Goal: Check status: Check status

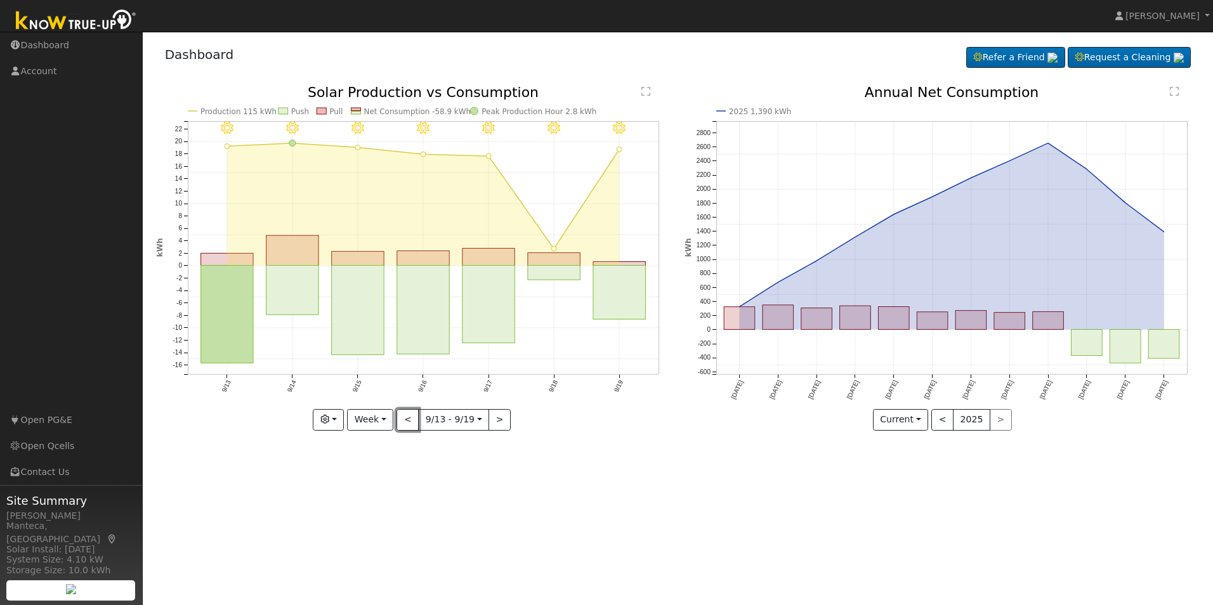
click at [408, 421] on button "<" at bounding box center [407, 420] width 22 height 22
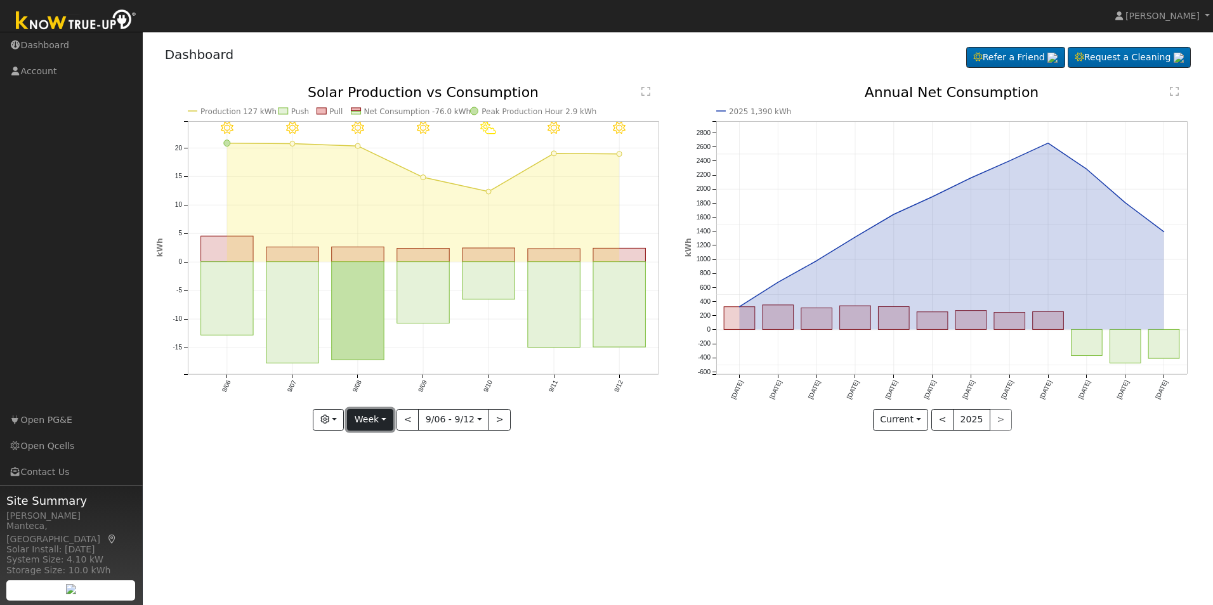
click at [373, 422] on button "Week" at bounding box center [370, 420] width 46 height 22
click at [412, 423] on button "<" at bounding box center [407, 420] width 22 height 22
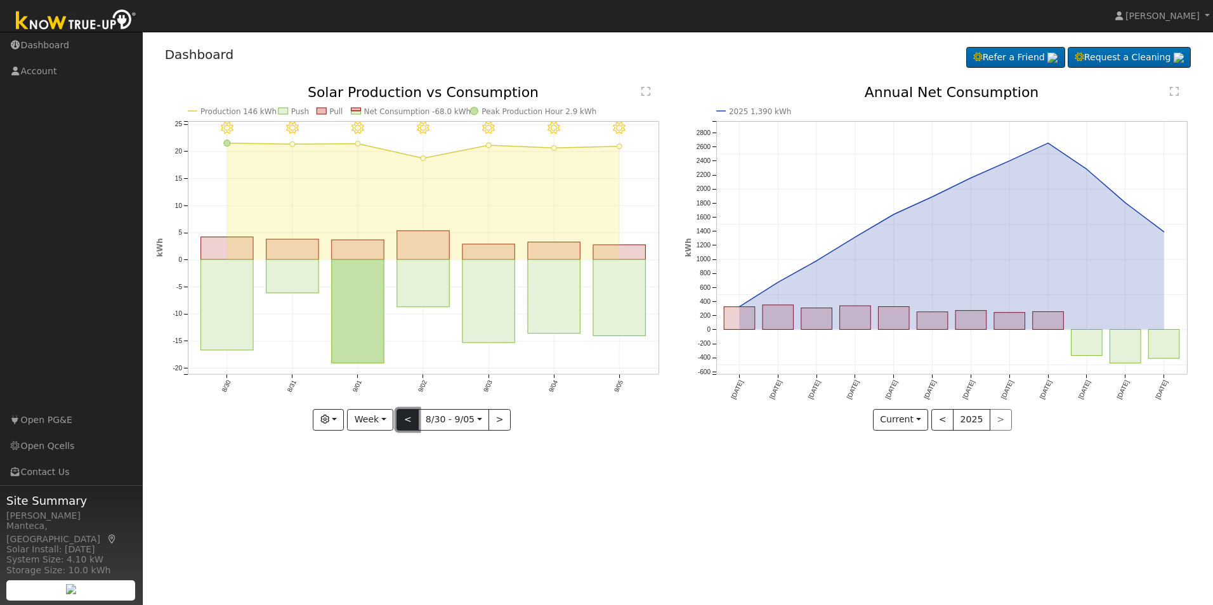
click at [409, 422] on button "<" at bounding box center [407, 420] width 22 height 22
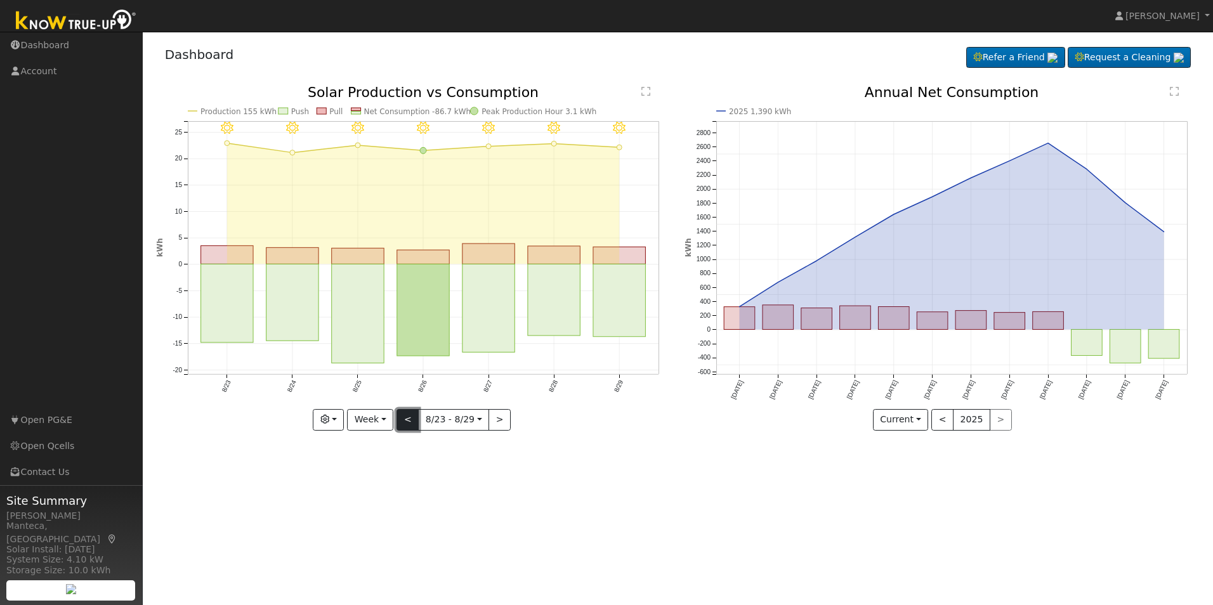
click at [407, 419] on button "<" at bounding box center [407, 420] width 22 height 22
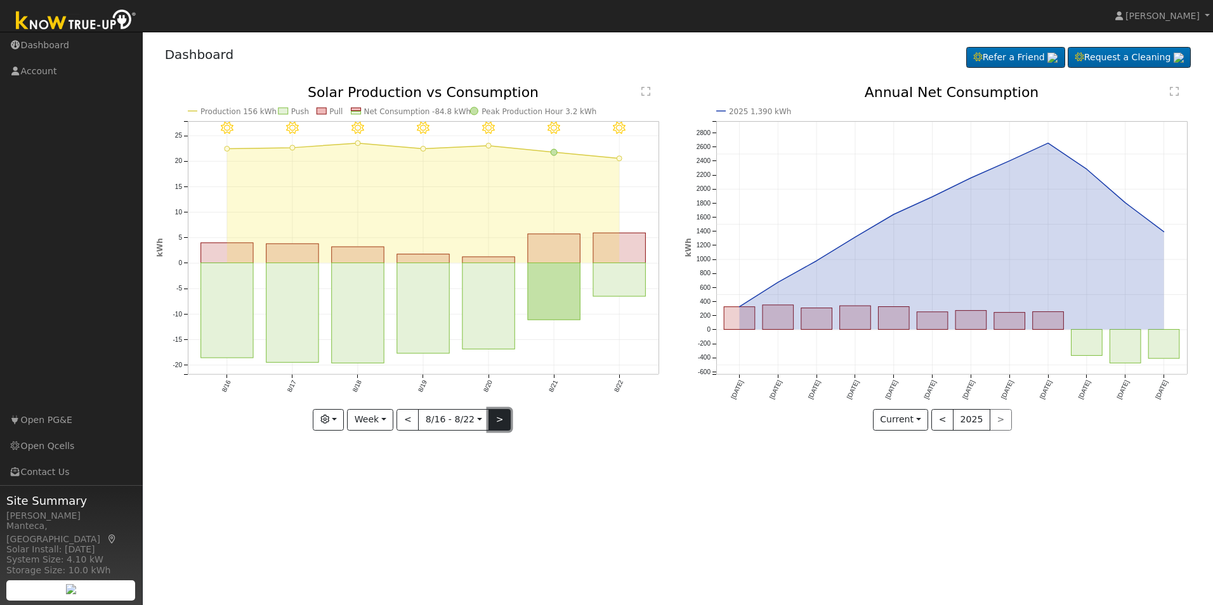
click at [492, 424] on button ">" at bounding box center [499, 420] width 22 height 22
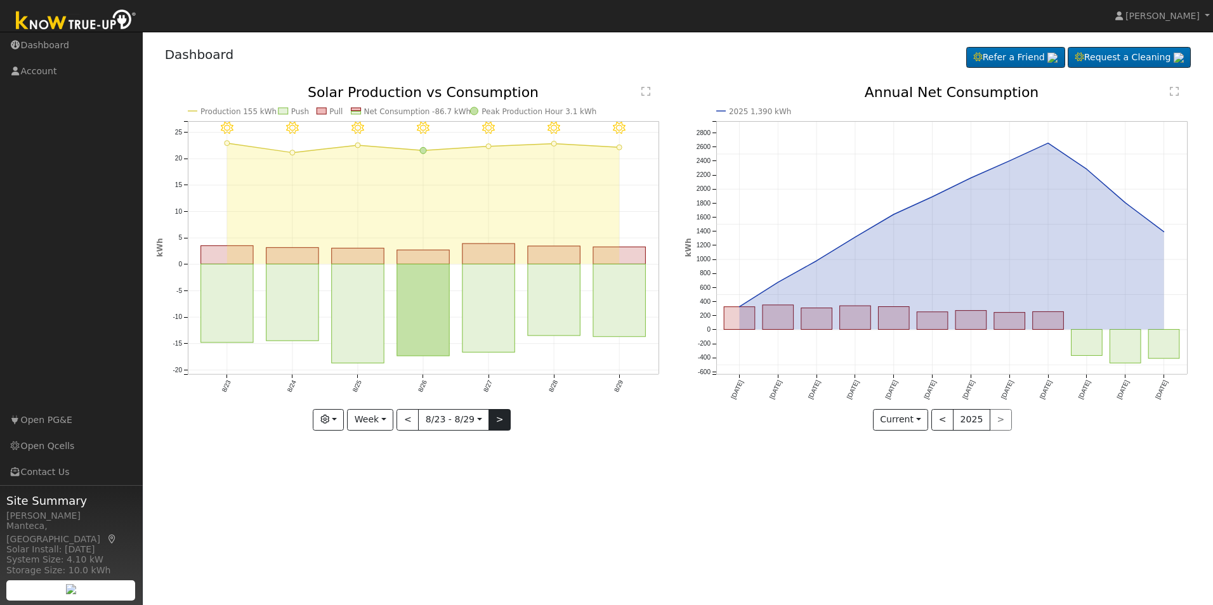
click at [492, 424] on div at bounding box center [413, 258] width 515 height 344
click at [494, 421] on button ">" at bounding box center [499, 420] width 22 height 22
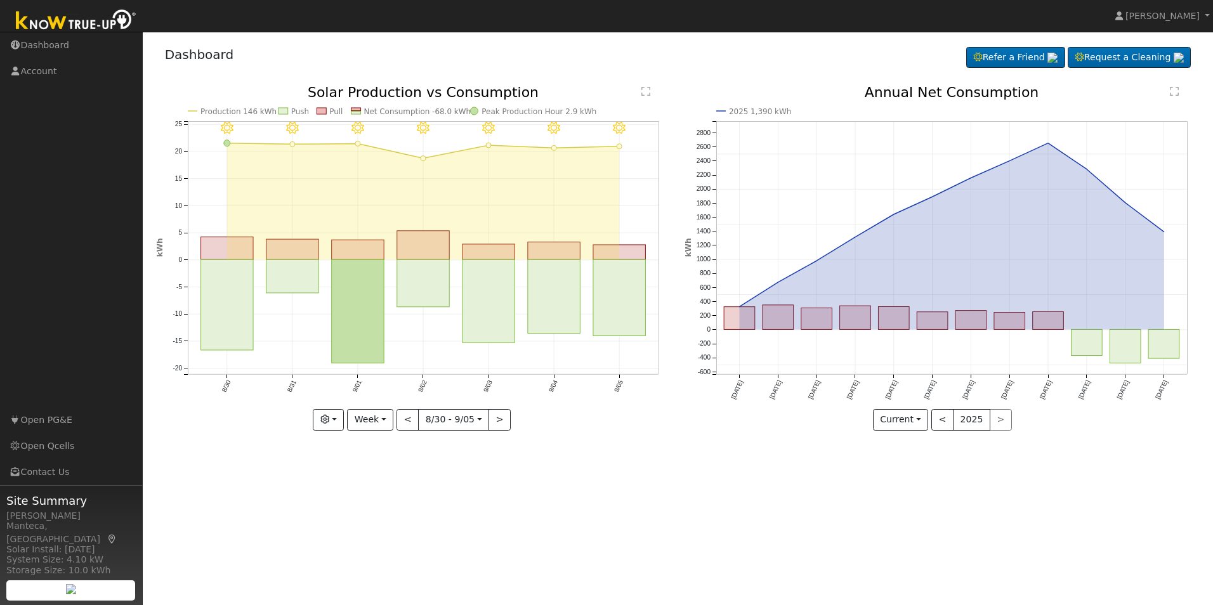
click at [495, 421] on div at bounding box center [413, 258] width 515 height 344
click at [495, 421] on button ">" at bounding box center [499, 420] width 22 height 22
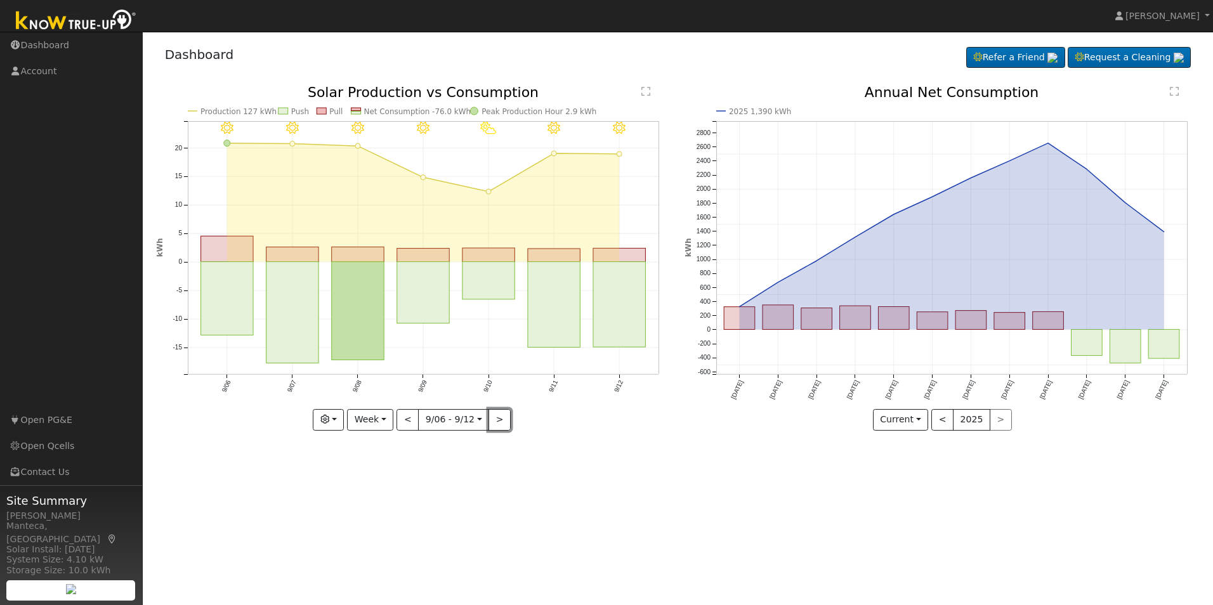
click at [495, 421] on button ">" at bounding box center [499, 420] width 22 height 22
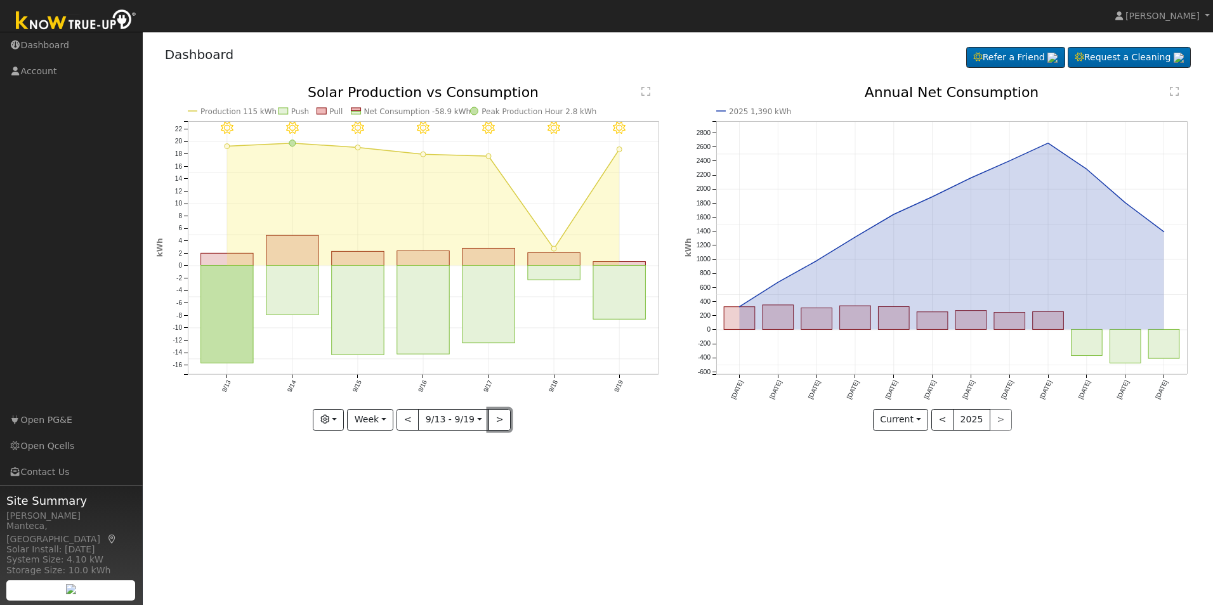
click at [495, 421] on button ">" at bounding box center [499, 420] width 22 height 22
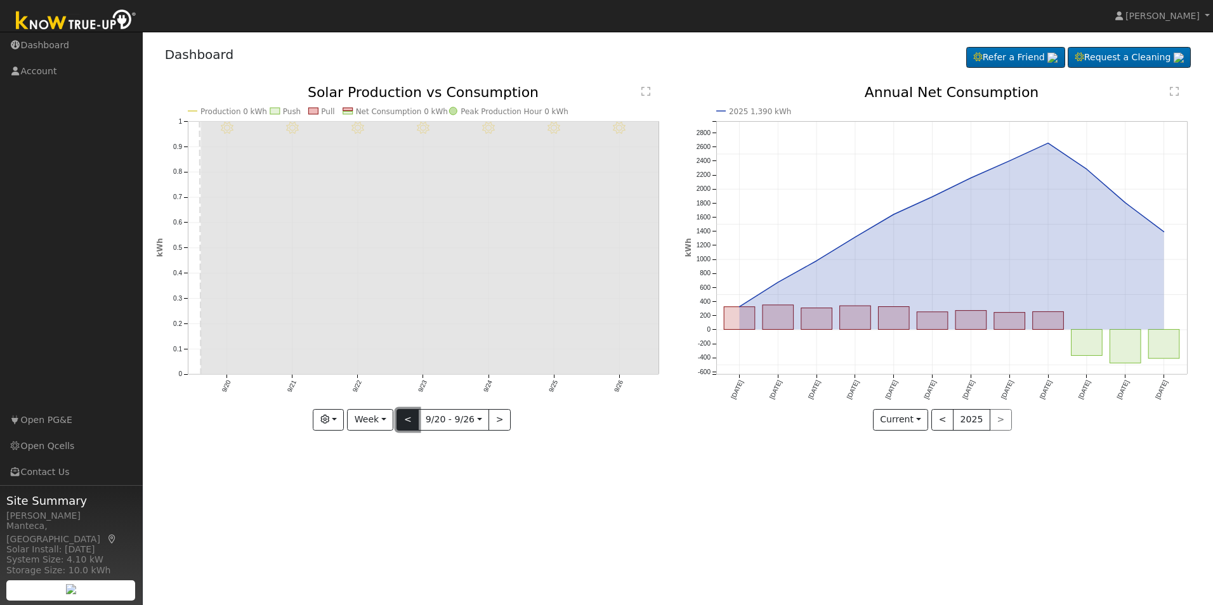
click at [403, 422] on button "<" at bounding box center [407, 420] width 22 height 22
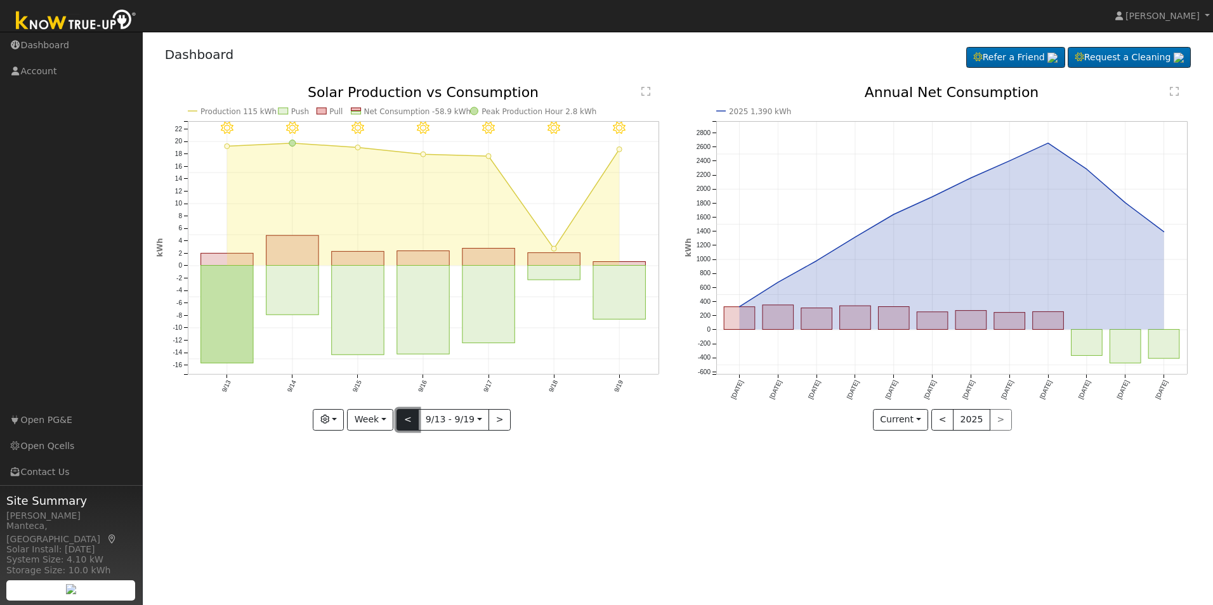
click at [407, 426] on button "<" at bounding box center [407, 420] width 22 height 22
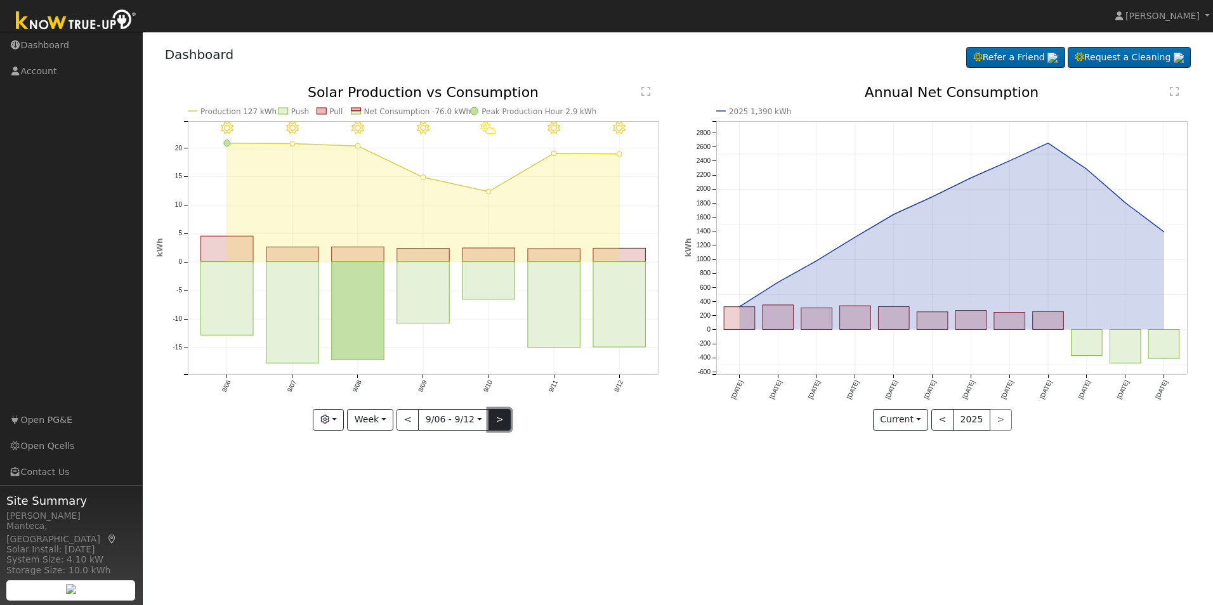
click at [497, 424] on button ">" at bounding box center [499, 420] width 22 height 22
type input "[DATE]"
